Goal: Find specific page/section: Find specific page/section

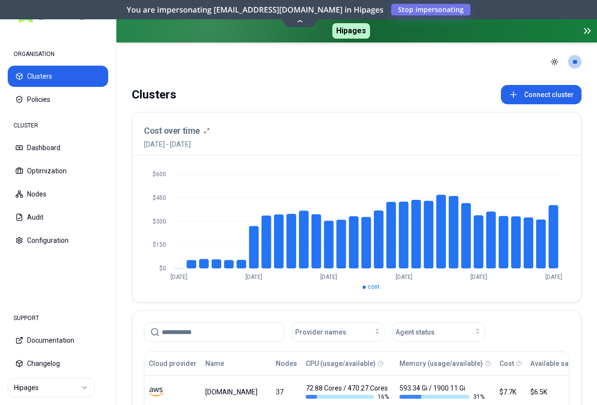
click at [52, 385] on html "ORGANISATION Clusters Policies CLUSTER Dashboard Optimization Nodes Audit Confi…" at bounding box center [298, 202] width 597 height 405
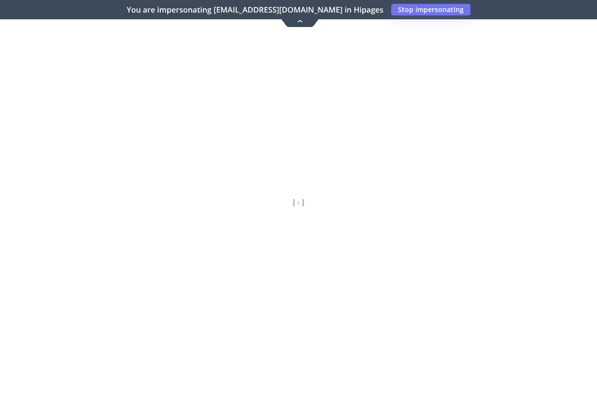
click at [301, 20] on icon at bounding box center [300, 20] width 13 height 7
